Goal: Transaction & Acquisition: Purchase product/service

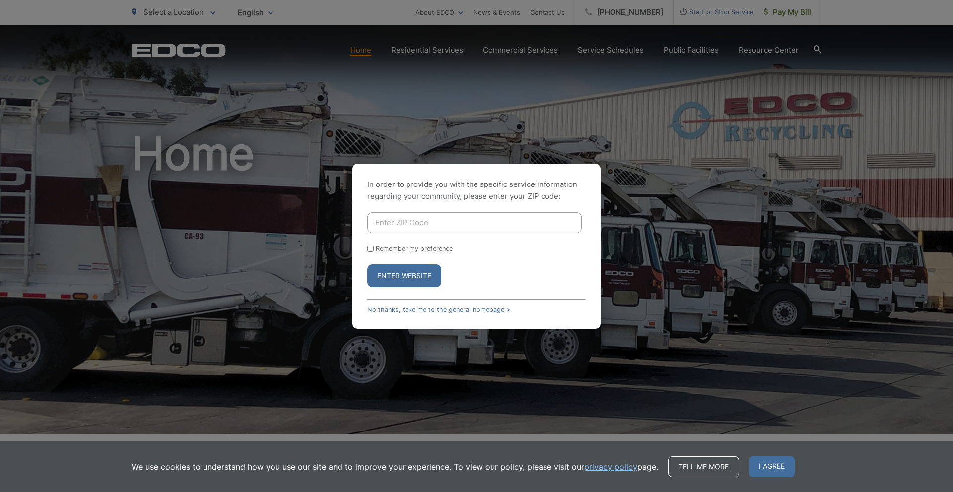
click at [412, 222] on input "Enter ZIP Code" at bounding box center [474, 222] width 214 height 21
type input "92029"
click at [371, 248] on input "Remember my preference" at bounding box center [370, 249] width 6 height 6
checkbox input "true"
click at [388, 273] on button "Enter Website" at bounding box center [404, 276] width 74 height 23
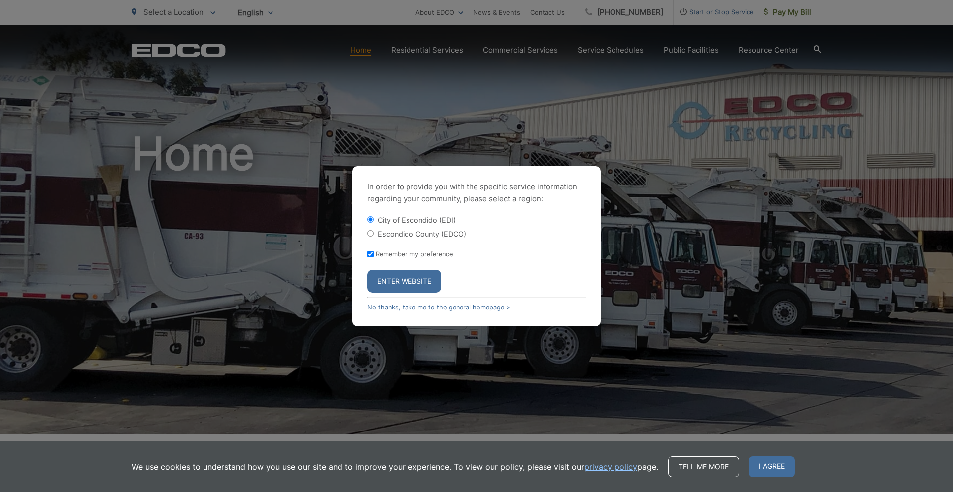
click at [367, 230] on input "Escondido County (EDCO)" at bounding box center [370, 233] width 6 height 6
radio input "true"
click at [394, 279] on button "Enter Website" at bounding box center [404, 281] width 74 height 23
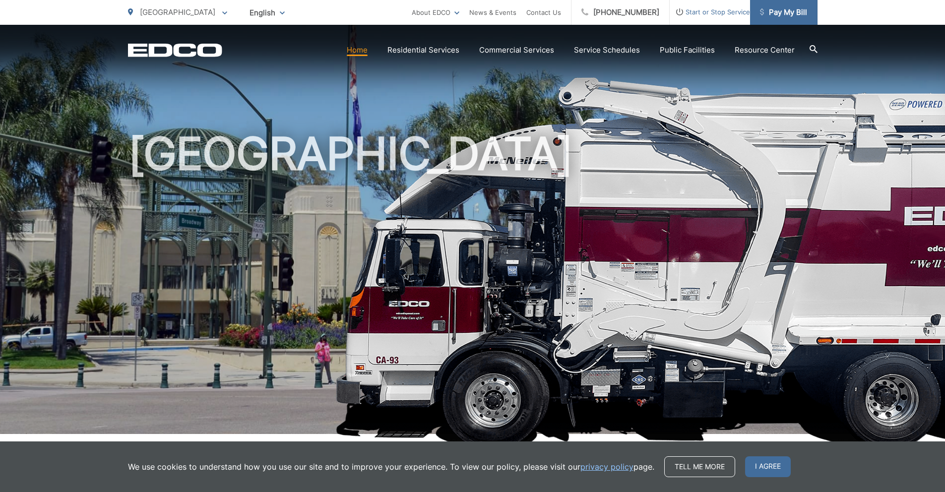
click at [783, 10] on span "Pay My Bill" at bounding box center [783, 12] width 47 height 12
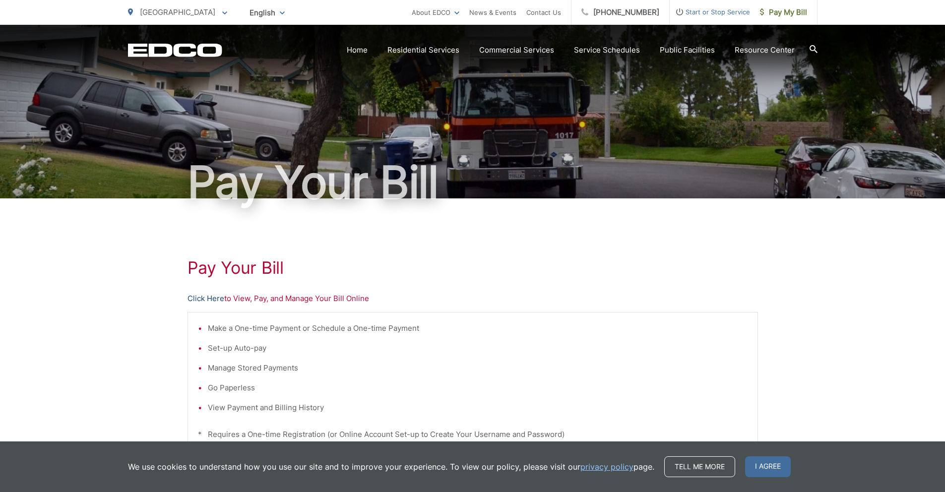
click at [211, 297] on link "Click Here" at bounding box center [206, 299] width 37 height 12
